Goal: Information Seeking & Learning: Learn about a topic

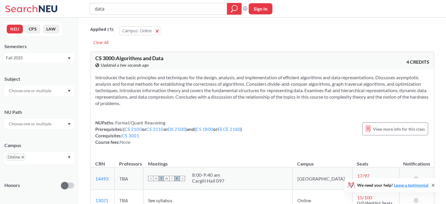
scroll to position [1365, 0]
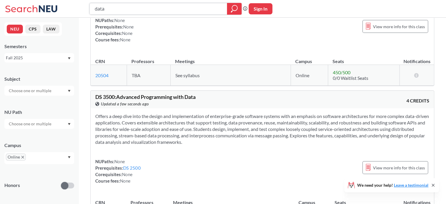
click at [109, 8] on input "data" at bounding box center [158, 9] width 129 height 10
type input "GEn AI"
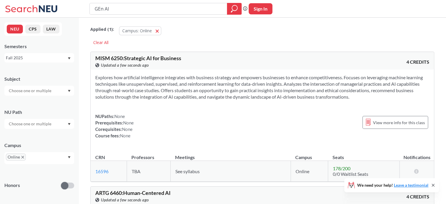
click at [22, 157] on icon "X to remove pill" at bounding box center [22, 157] width 3 height 3
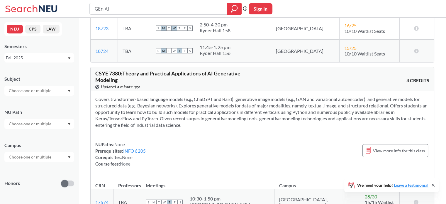
scroll to position [1942, 0]
click at [134, 8] on input "GEn AI" at bounding box center [158, 9] width 129 height 10
type input "Generative AI"
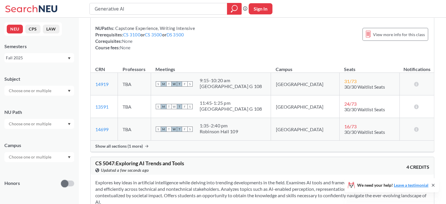
scroll to position [1426, 0]
click at [121, 140] on div "Show all sections (1 more)" at bounding box center [262, 145] width 343 height 11
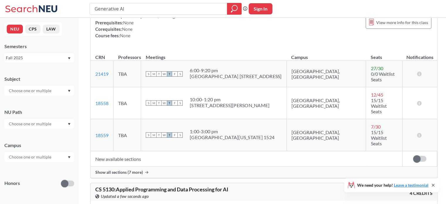
scroll to position [2547, 0]
click at [130, 169] on span "Show all sections (7 more)" at bounding box center [118, 171] width 47 height 5
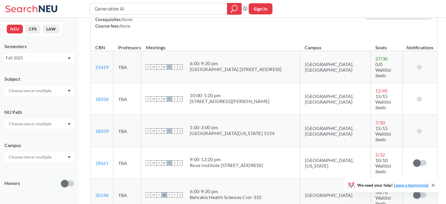
scroll to position [2557, 0]
